Goal: Task Accomplishment & Management: Use online tool/utility

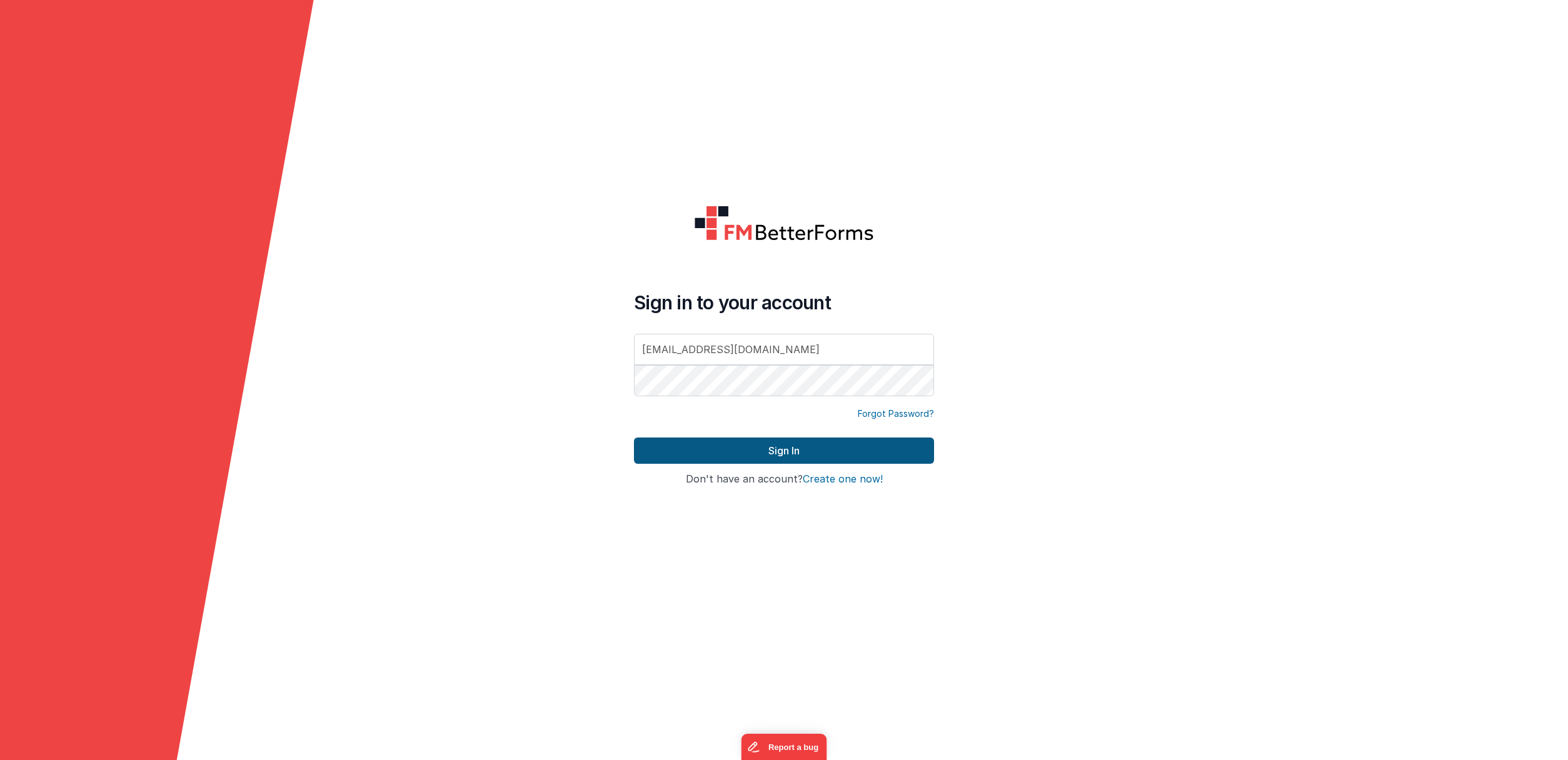
click at [844, 451] on button "Sign In" at bounding box center [784, 450] width 300 height 27
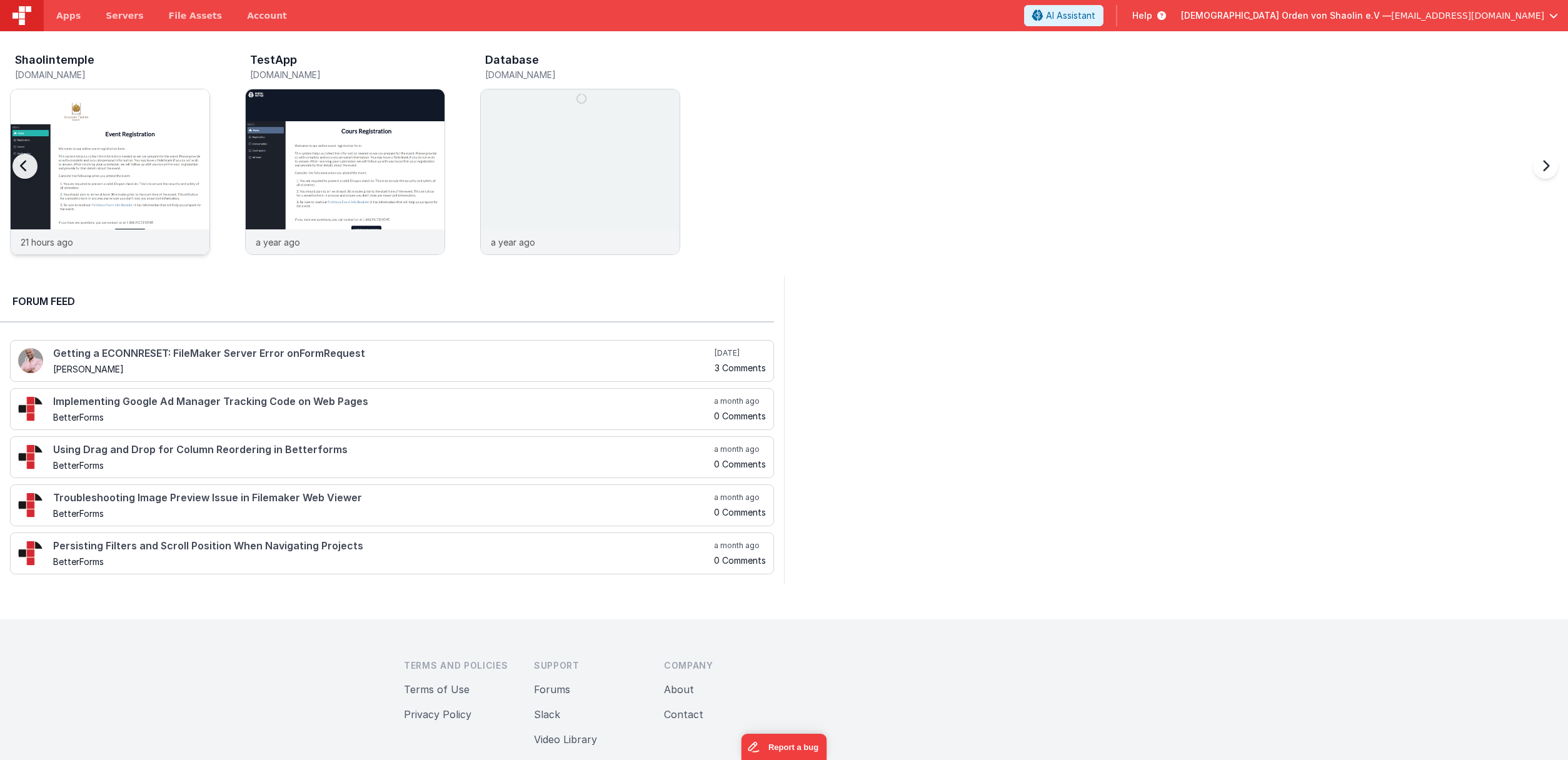
click at [155, 150] on img at bounding box center [110, 188] width 199 height 198
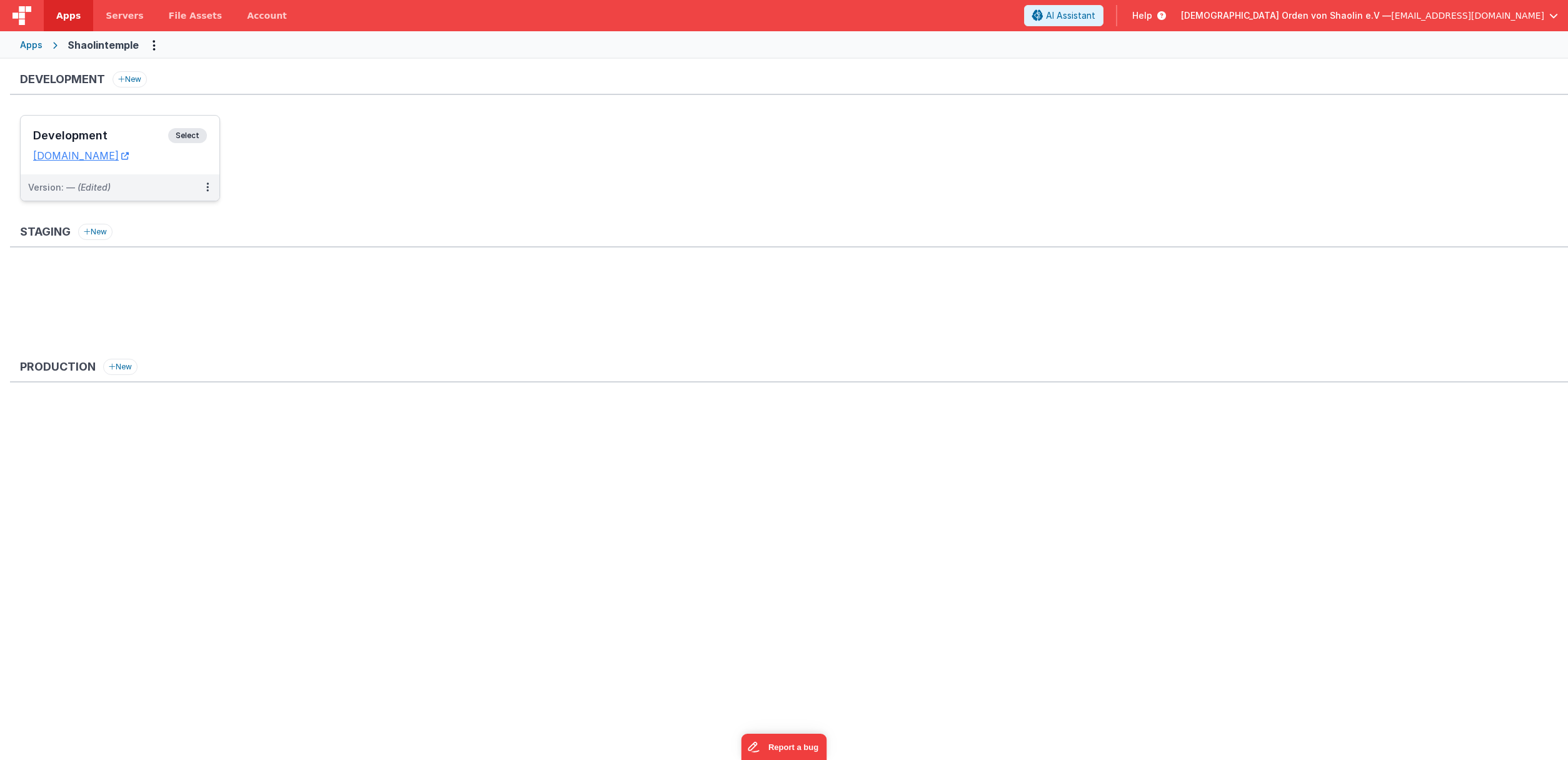
click at [188, 139] on span "Select" at bounding box center [188, 135] width 38 height 15
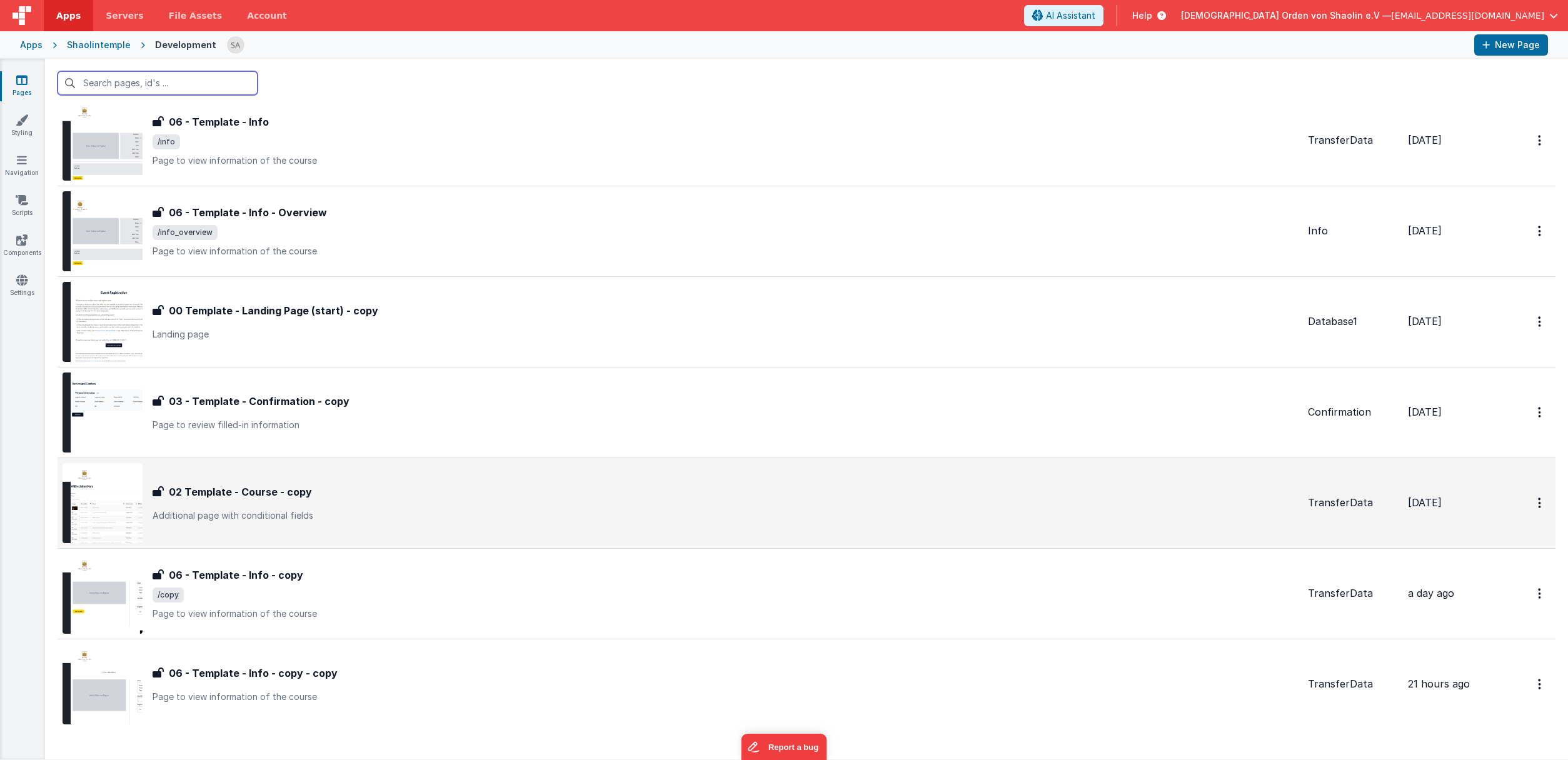
scroll to position [703, 0]
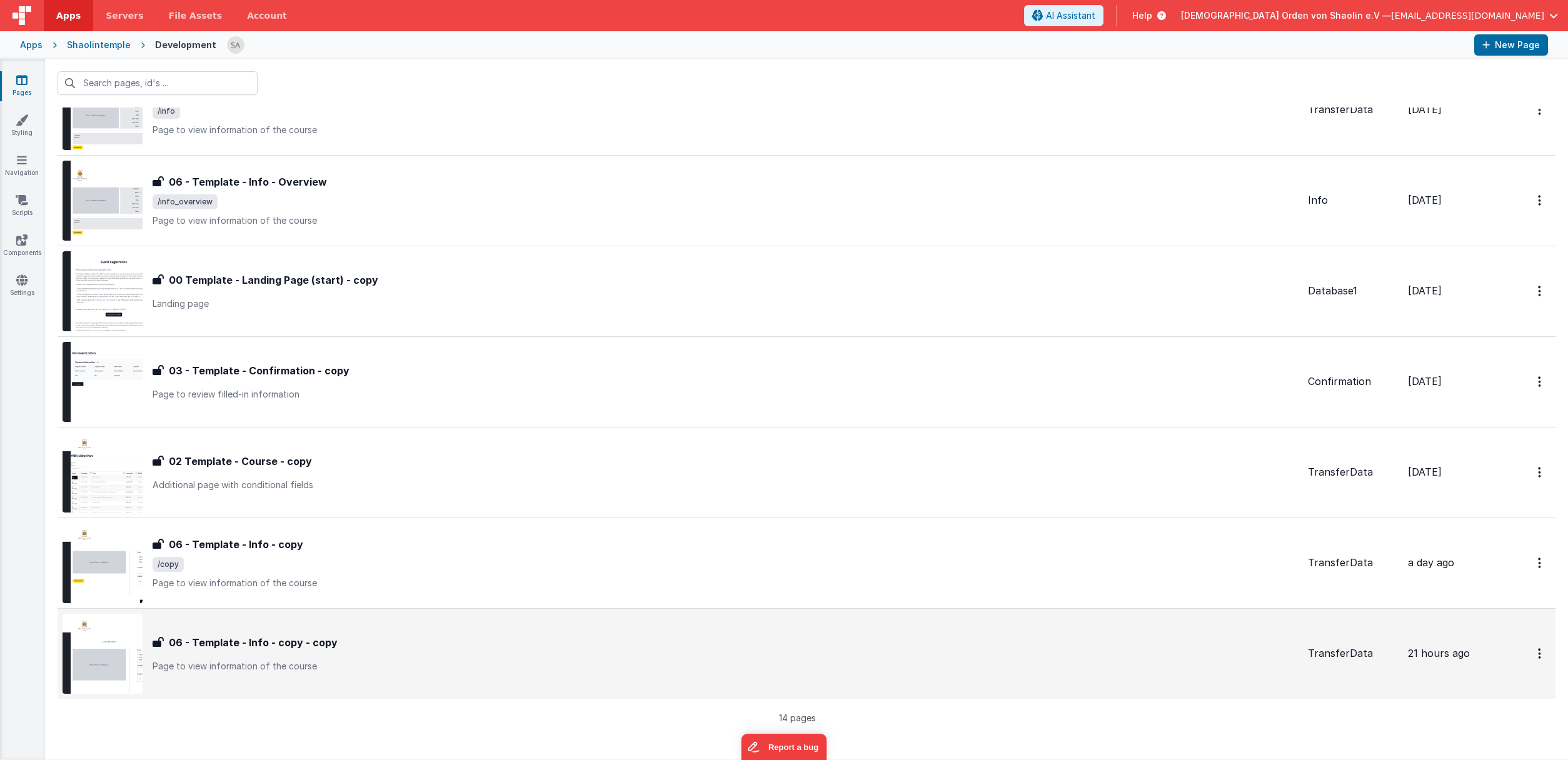
click at [969, 637] on div "06 - Template - Info - copy - copy" at bounding box center [725, 642] width 1145 height 15
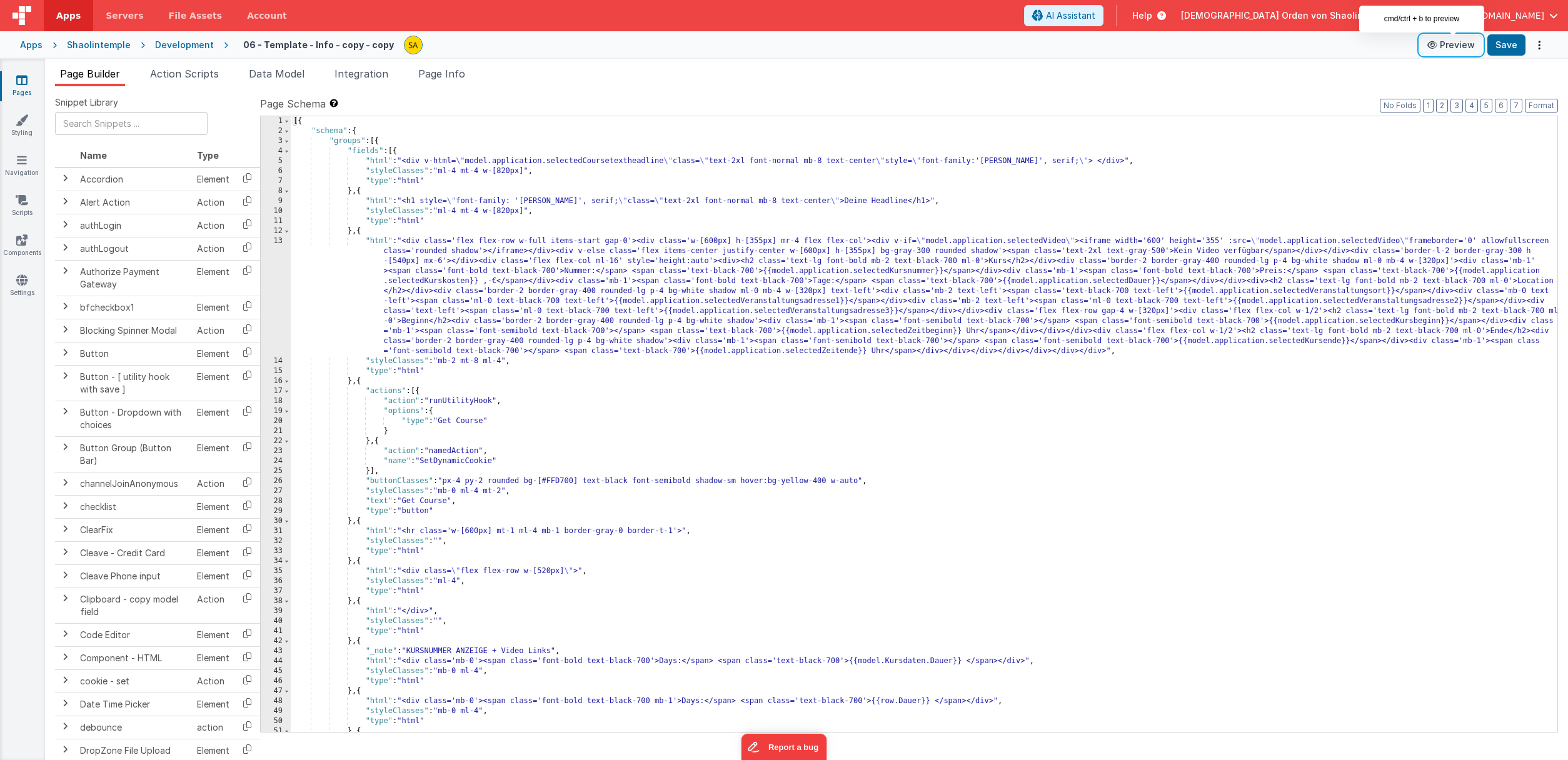
click at [1461, 47] on button "Preview" at bounding box center [1451, 45] width 62 height 20
click at [21, 80] on icon at bounding box center [22, 80] width 11 height 13
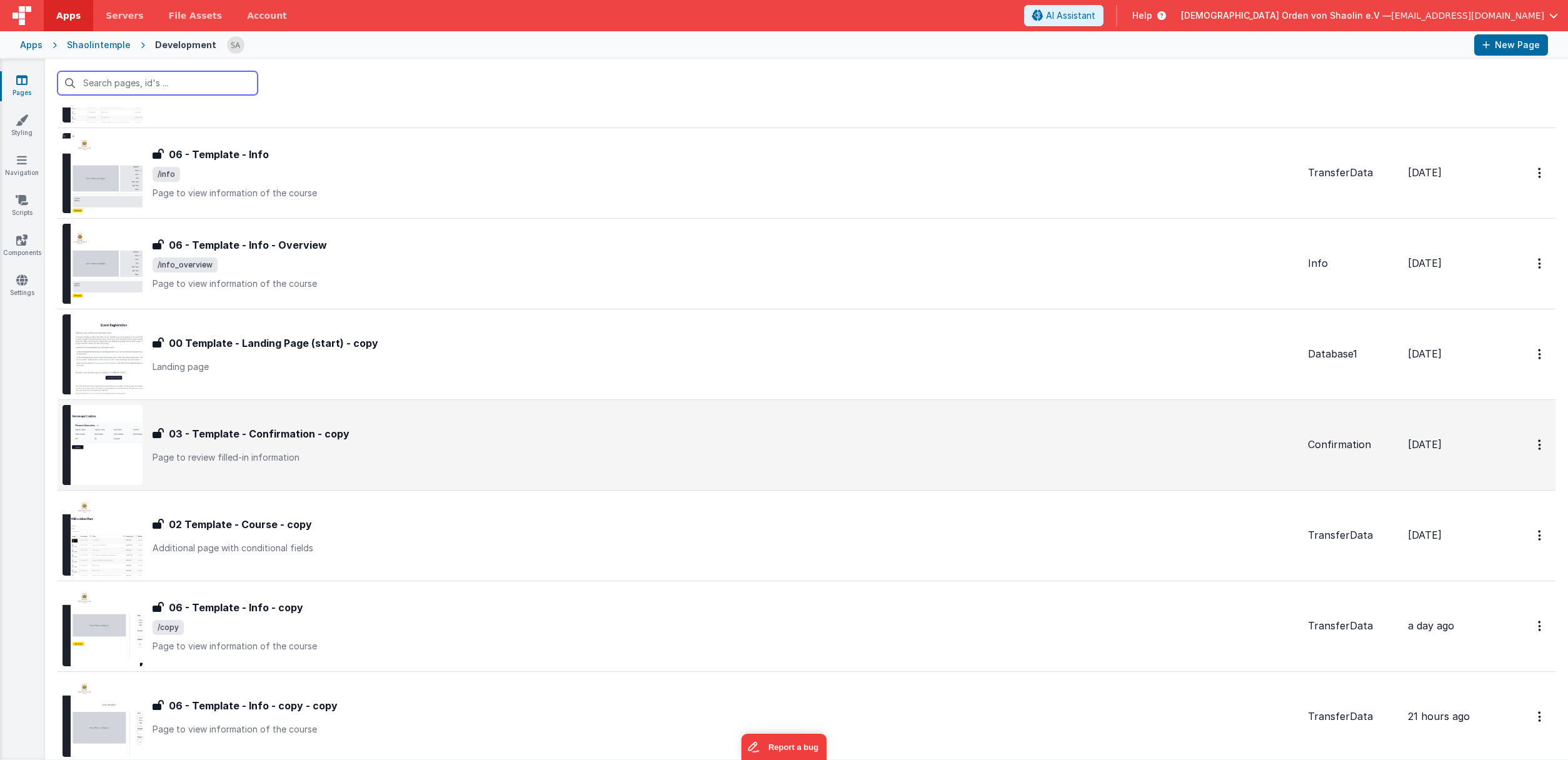
scroll to position [703, 0]
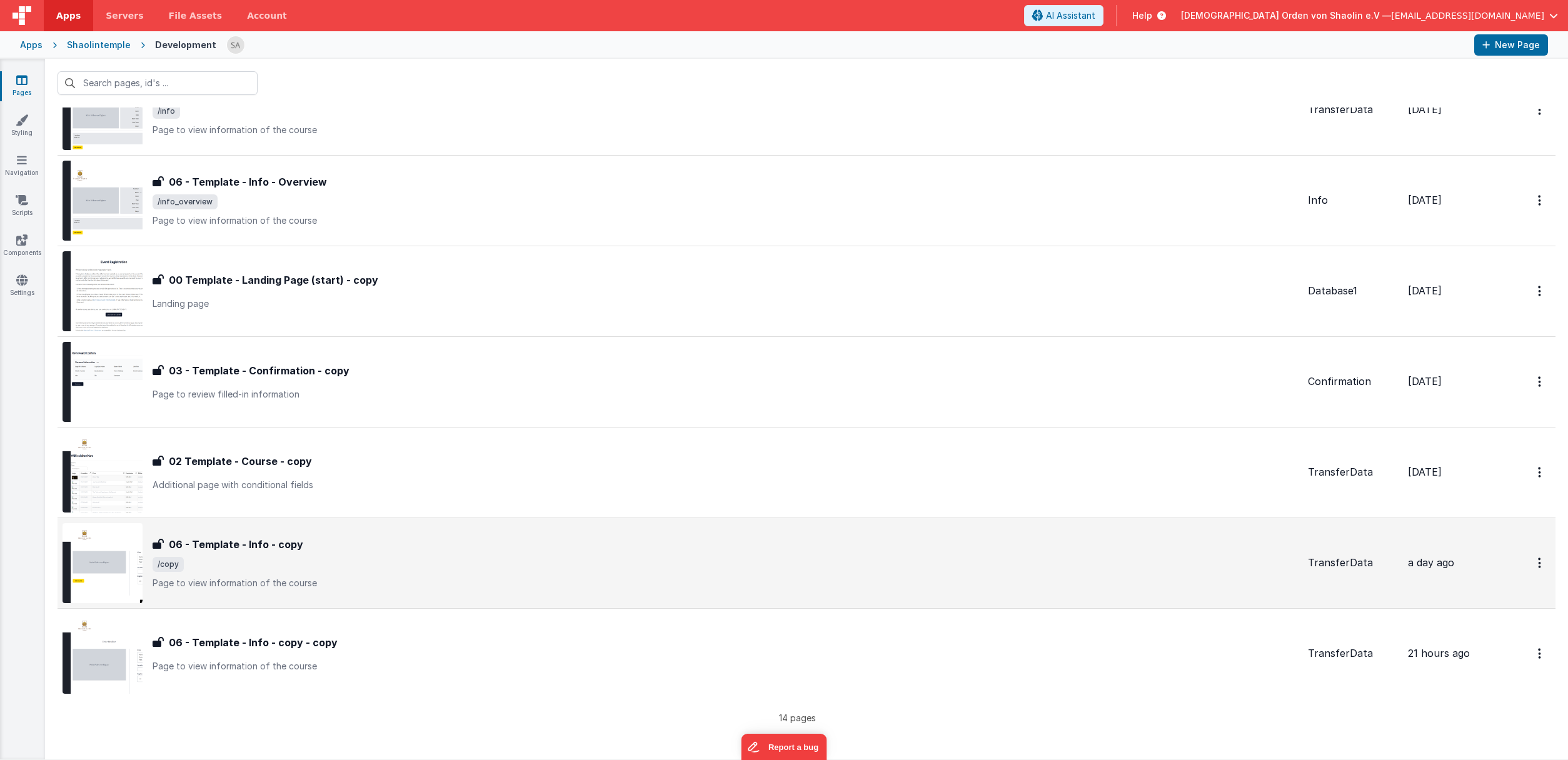
click at [609, 541] on div "06 - Template - Info - copy" at bounding box center [725, 544] width 1145 height 15
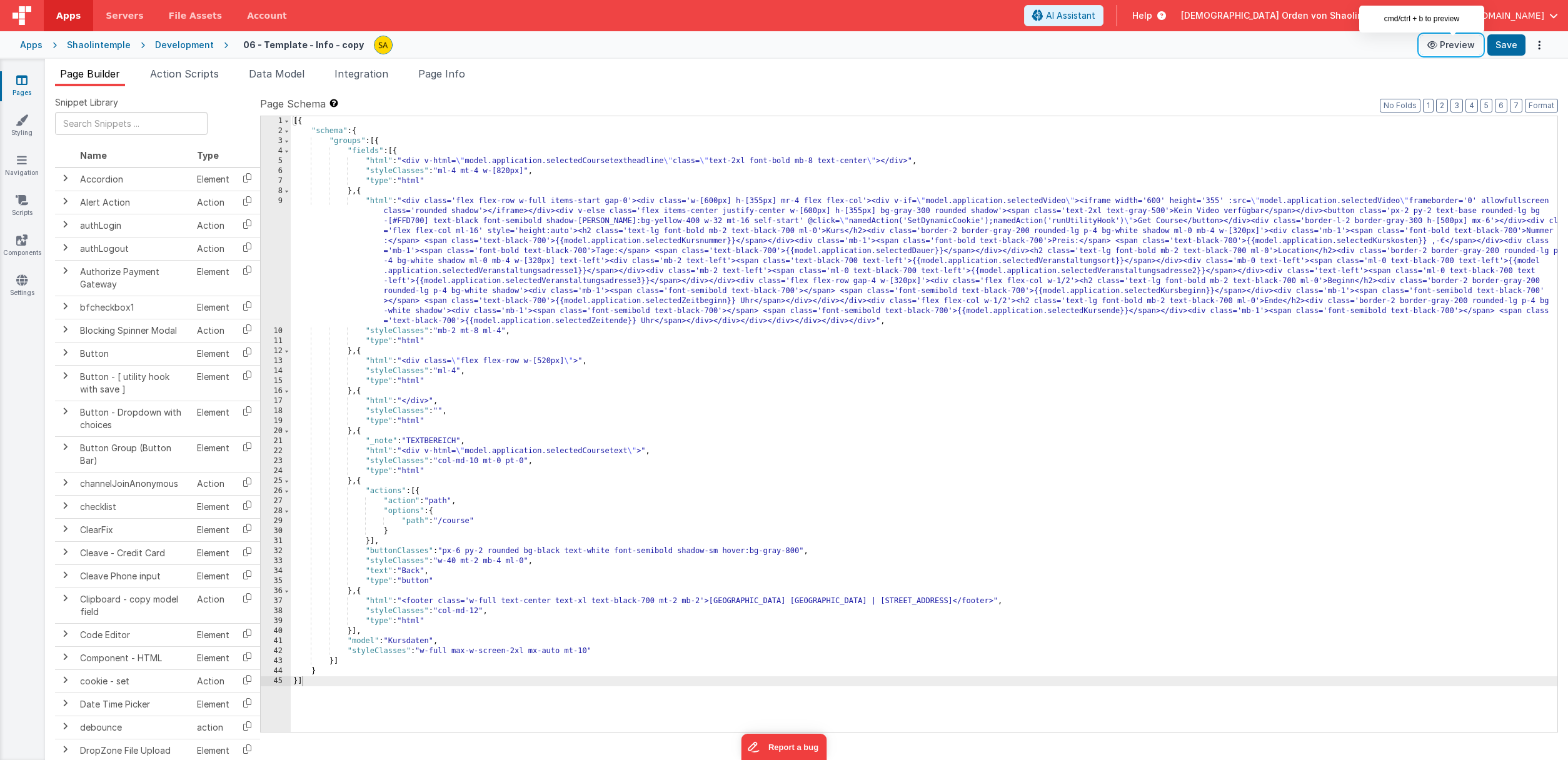
click at [1462, 47] on button "Preview" at bounding box center [1451, 45] width 62 height 20
click at [24, 81] on icon at bounding box center [22, 80] width 11 height 13
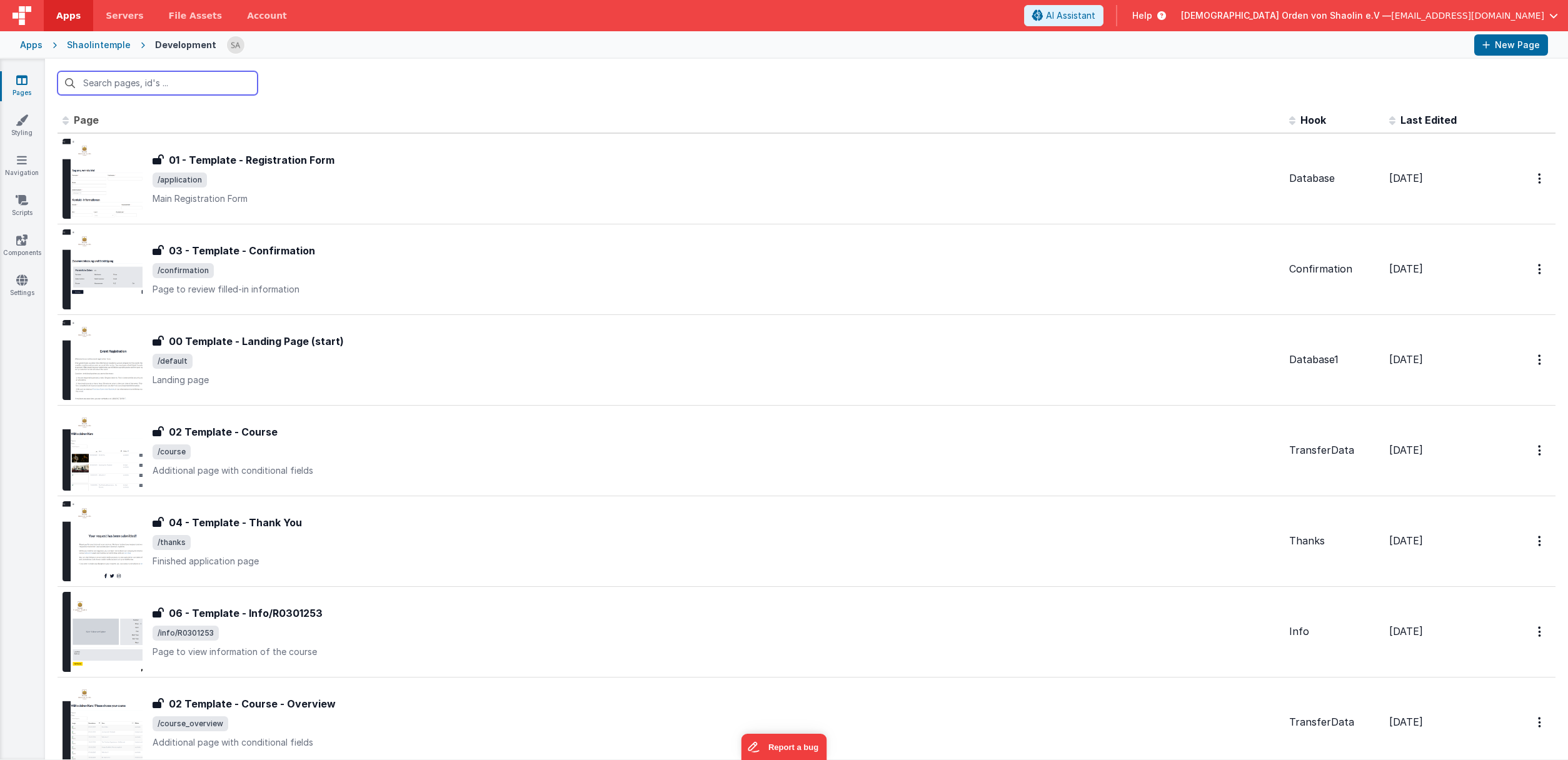
scroll to position [703, 0]
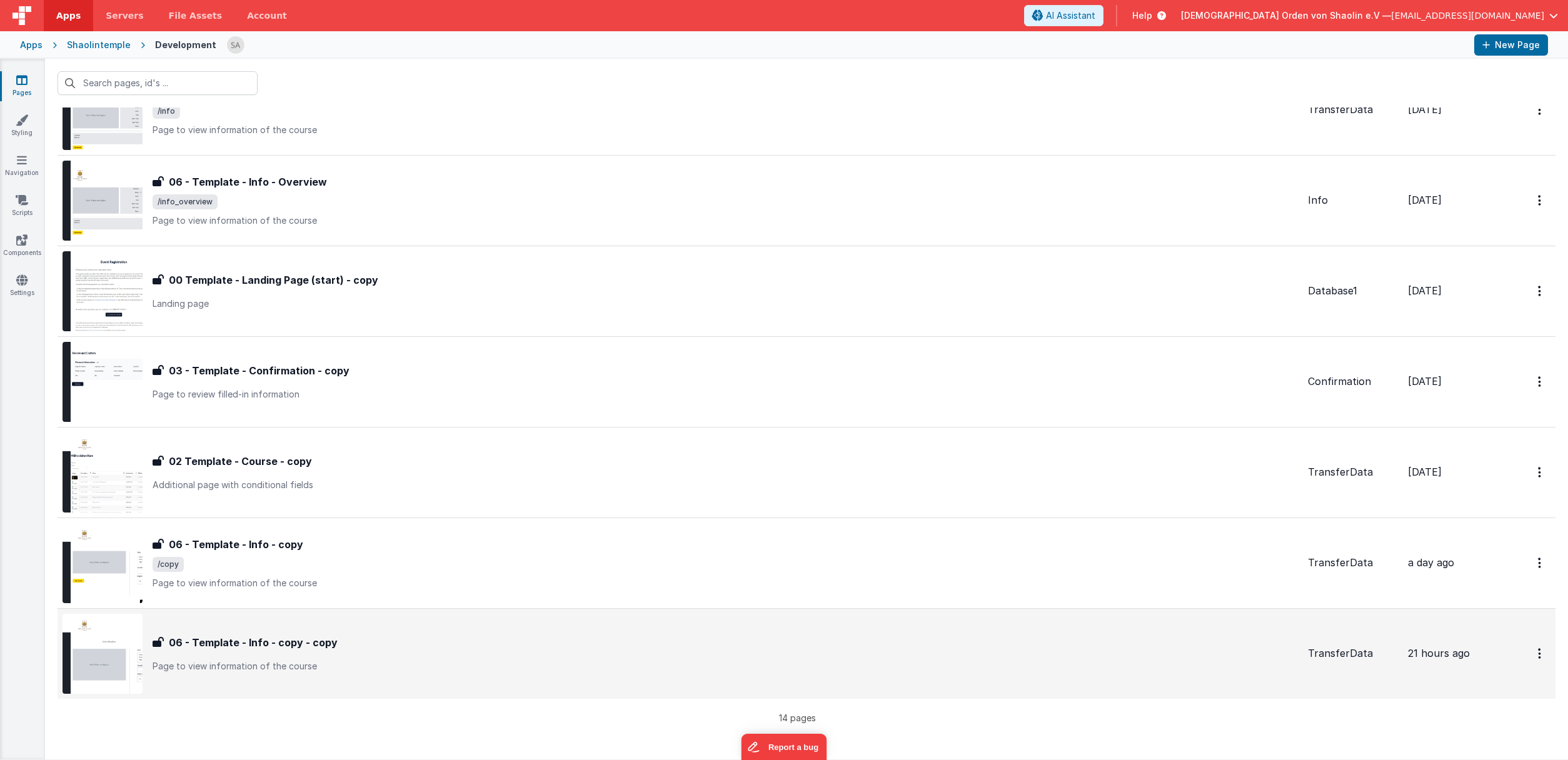
click at [706, 654] on div "06 - Template - Info - copy - copy 06 - Template - Info - copy - copy Page to v…" at bounding box center [725, 653] width 1145 height 37
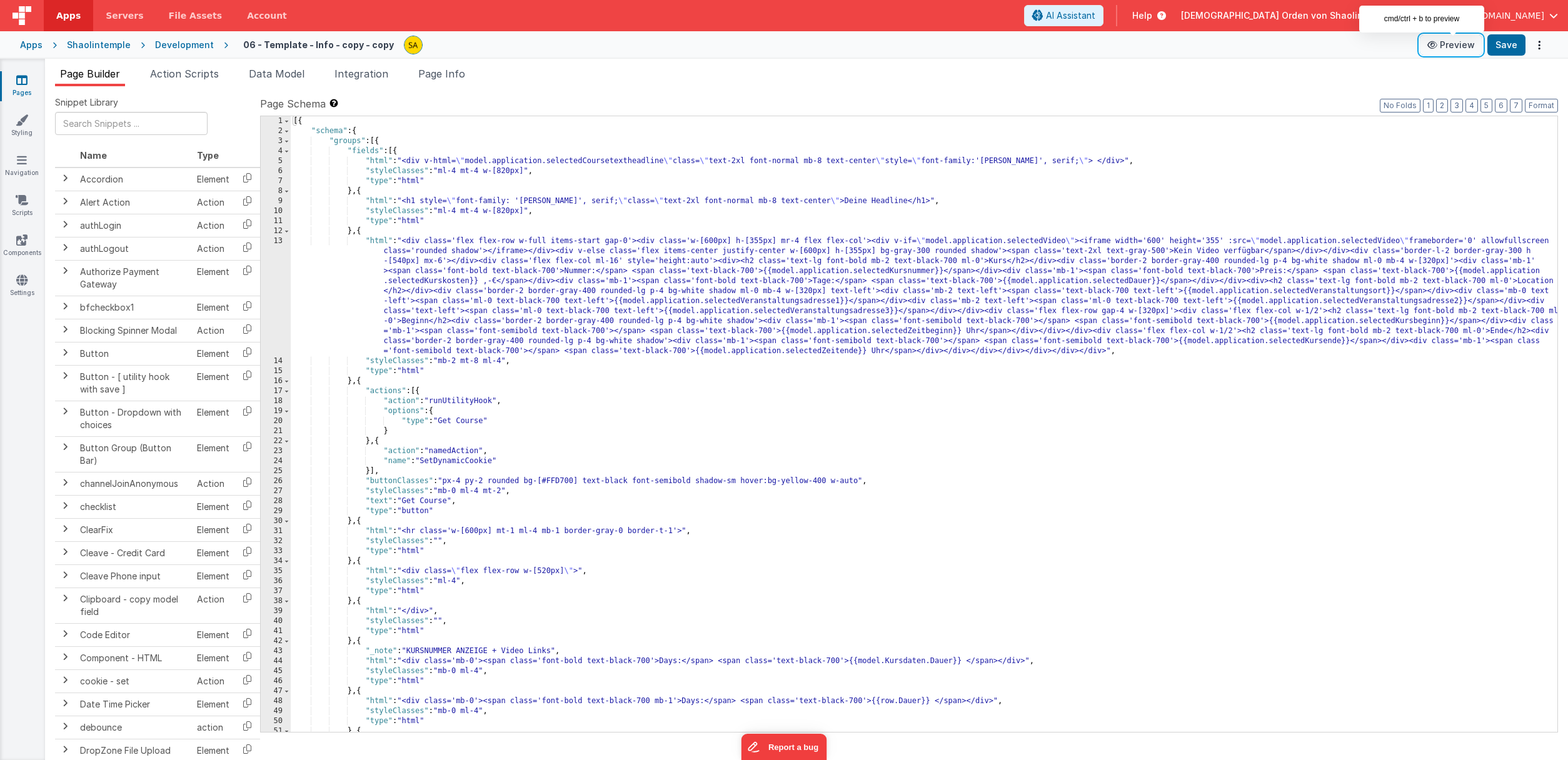
click at [1454, 46] on button "Preview" at bounding box center [1451, 45] width 62 height 20
